Goal: Task Accomplishment & Management: Use online tool/utility

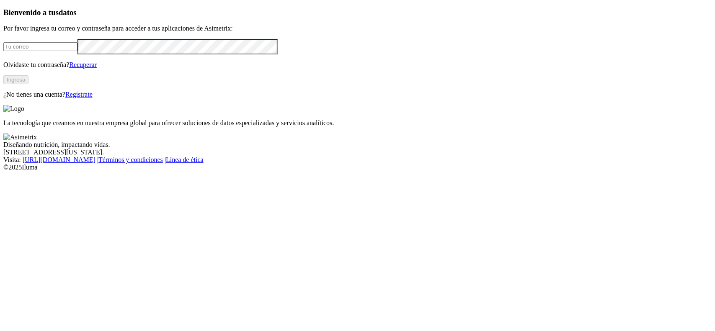
type input "[PERSON_NAME][EMAIL_ADDRESS][DOMAIN_NAME]"
click at [28, 84] on button "Ingresa" at bounding box center [15, 79] width 25 height 9
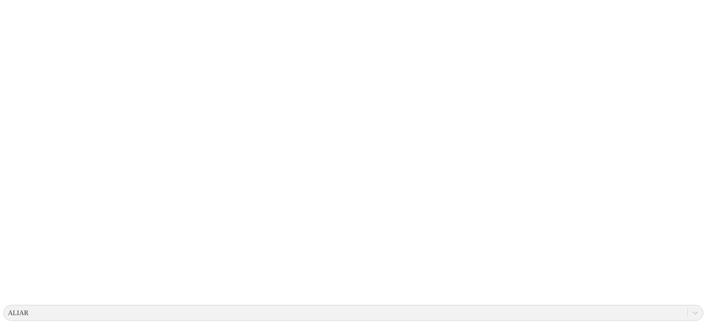
scroll to position [52, 0]
